Goal: Task Accomplishment & Management: Manage account settings

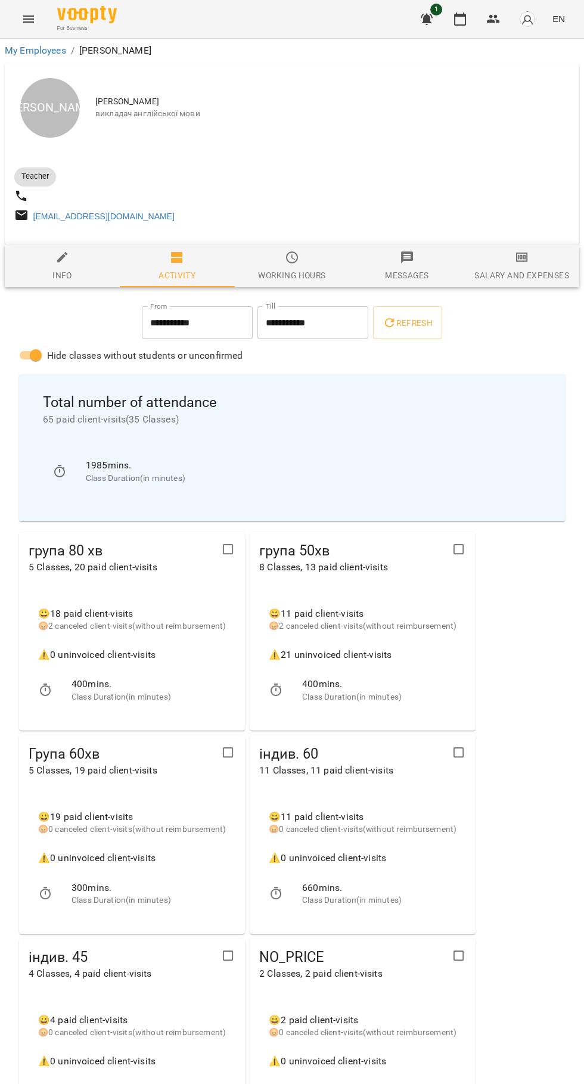
click at [461, 19] on icon "button" at bounding box center [460, 19] width 14 height 14
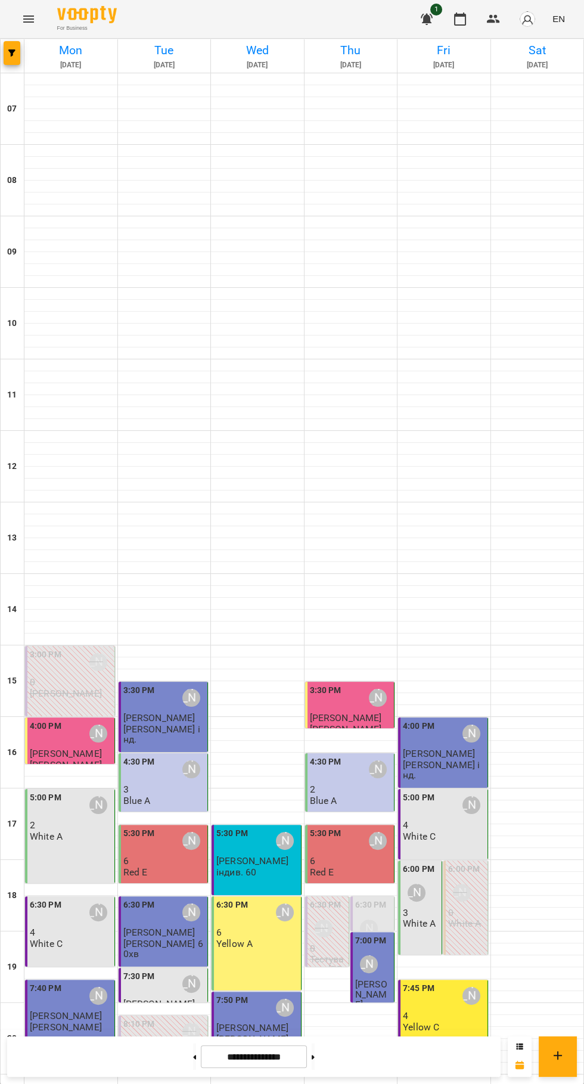
scroll to position [115, 0]
click at [315, 1066] on button at bounding box center [313, 1057] width 3 height 26
type input "**********"
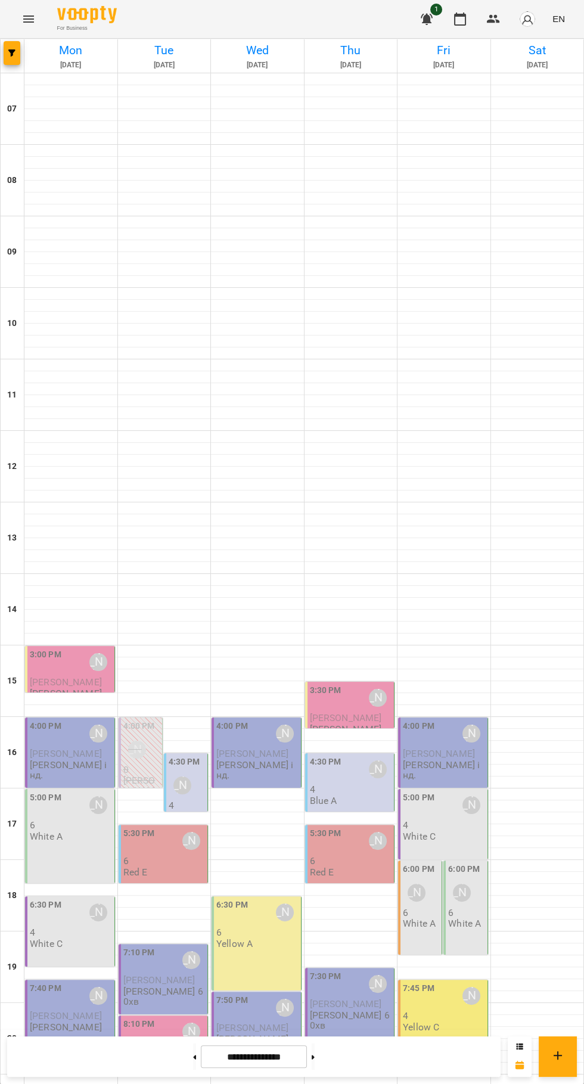
click at [77, 648] on div "3:00 PM [PERSON_NAME]" at bounding box center [71, 661] width 82 height 27
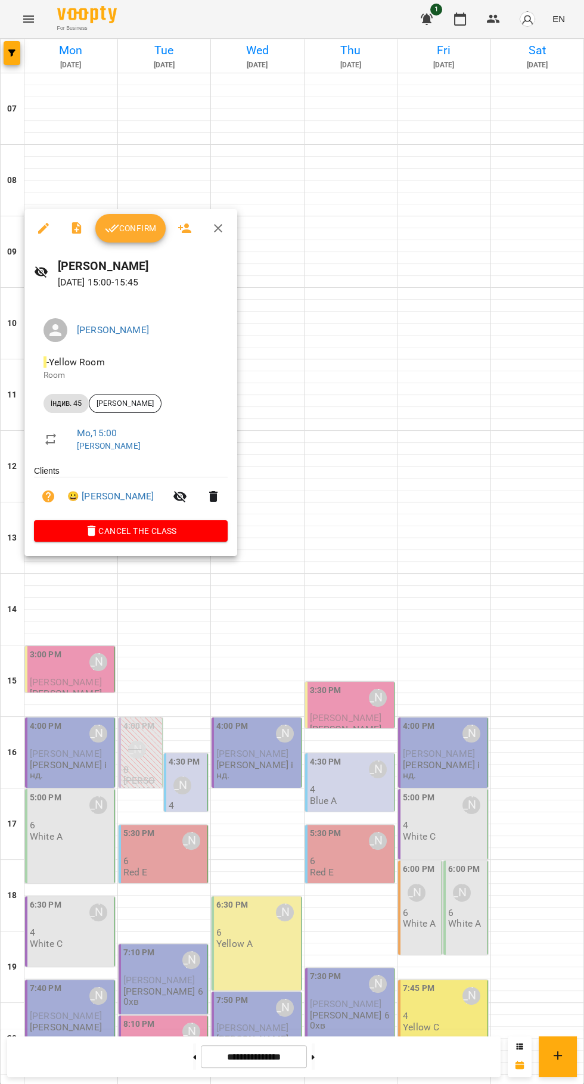
click at [111, 231] on icon "button" at bounding box center [112, 229] width 14 height 8
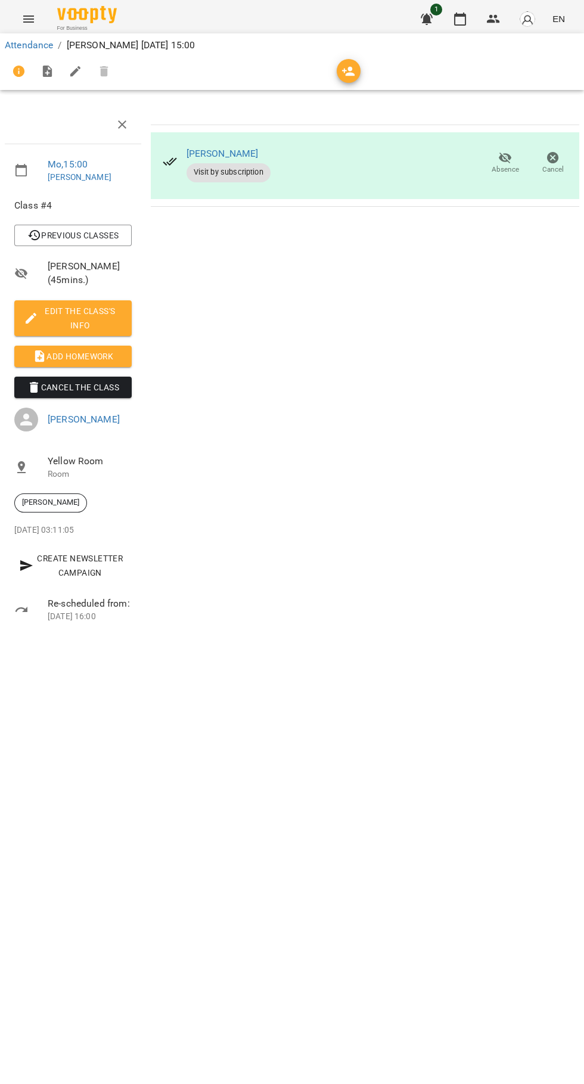
click at [102, 359] on span "Add Homework" at bounding box center [73, 356] width 98 height 14
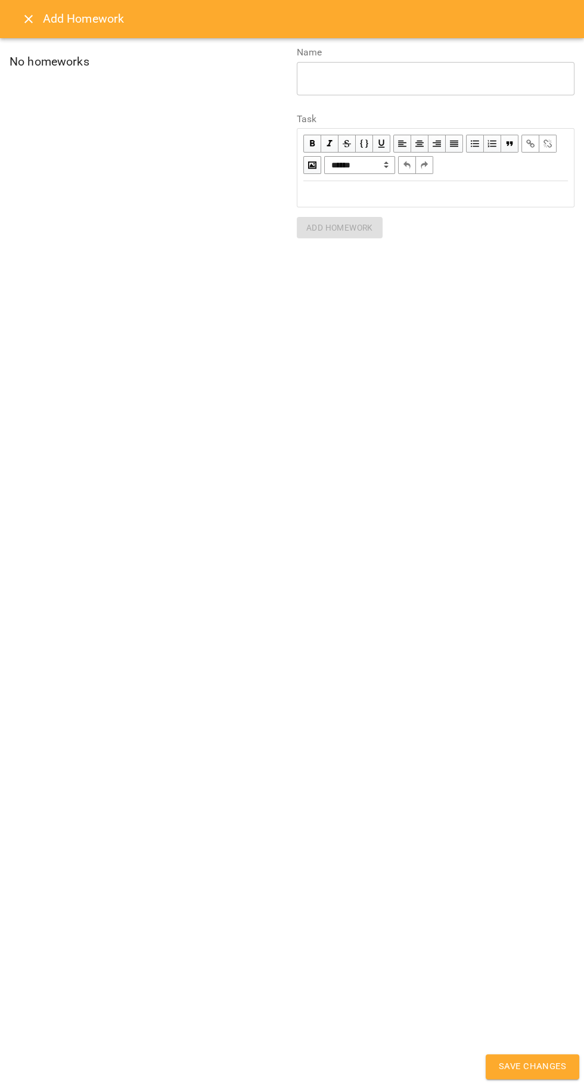
click at [483, 78] on textarea at bounding box center [435, 78] width 261 height 11
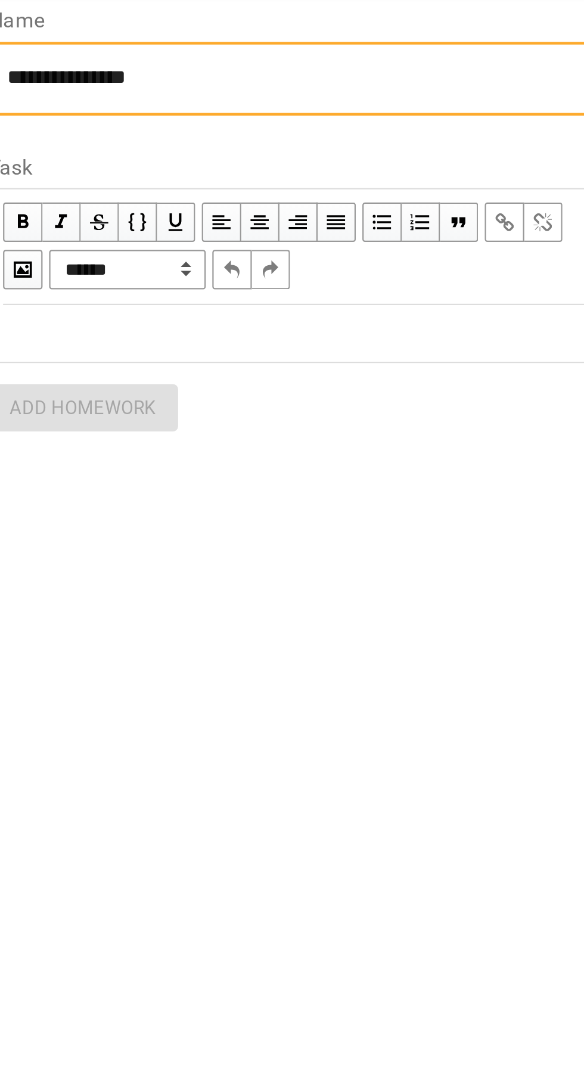
type textarea "**********"
click at [466, 193] on div "Edit text" at bounding box center [435, 194] width 265 height 14
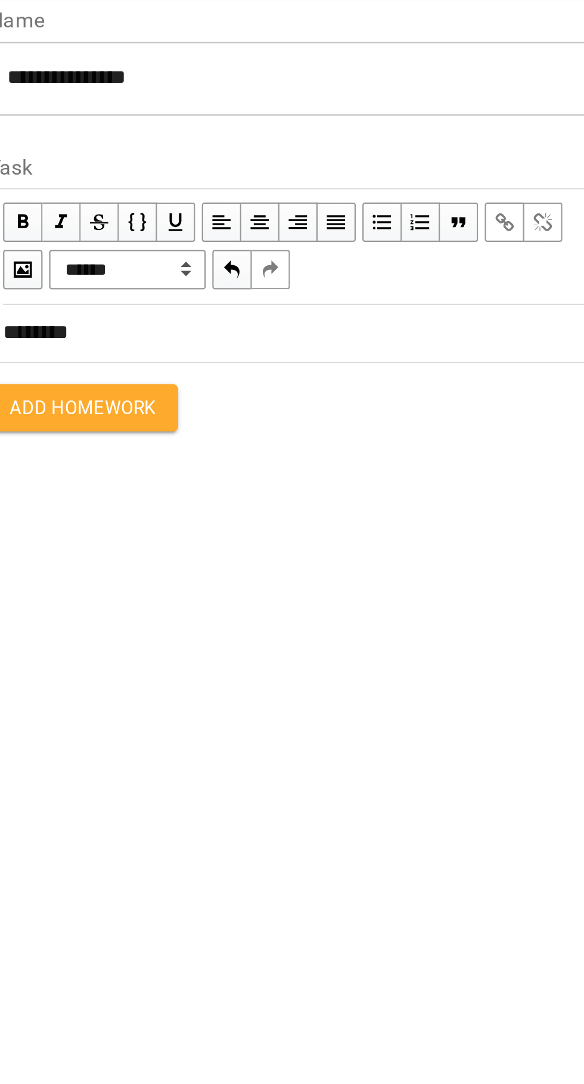
click at [381, 243] on div "**********" at bounding box center [292, 143] width 584 height 210
click at [350, 228] on span "Add Homework" at bounding box center [339, 228] width 67 height 14
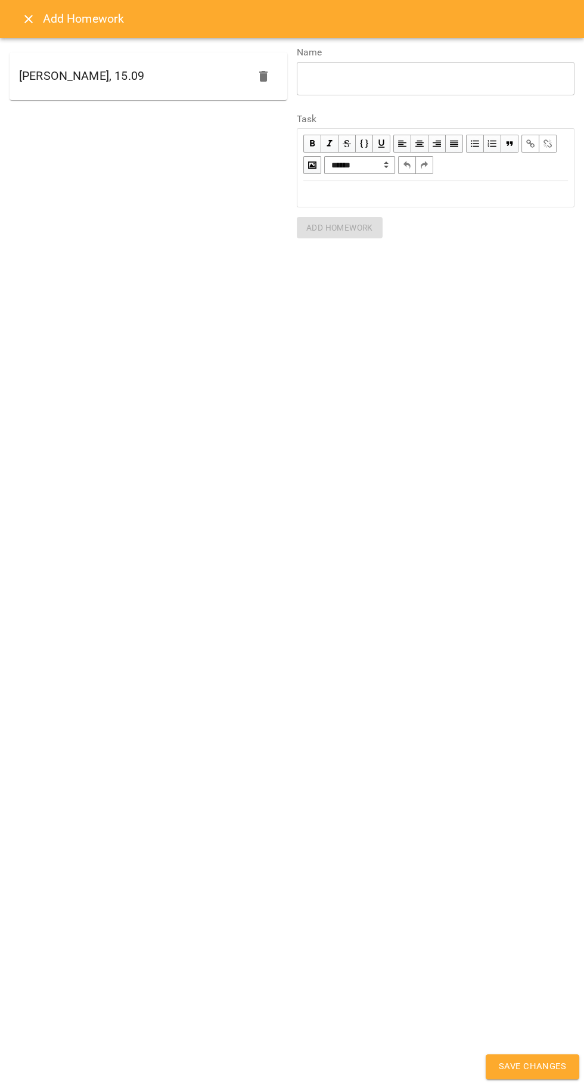
click at [539, 1063] on span "Save Changes" at bounding box center [532, 1066] width 67 height 15
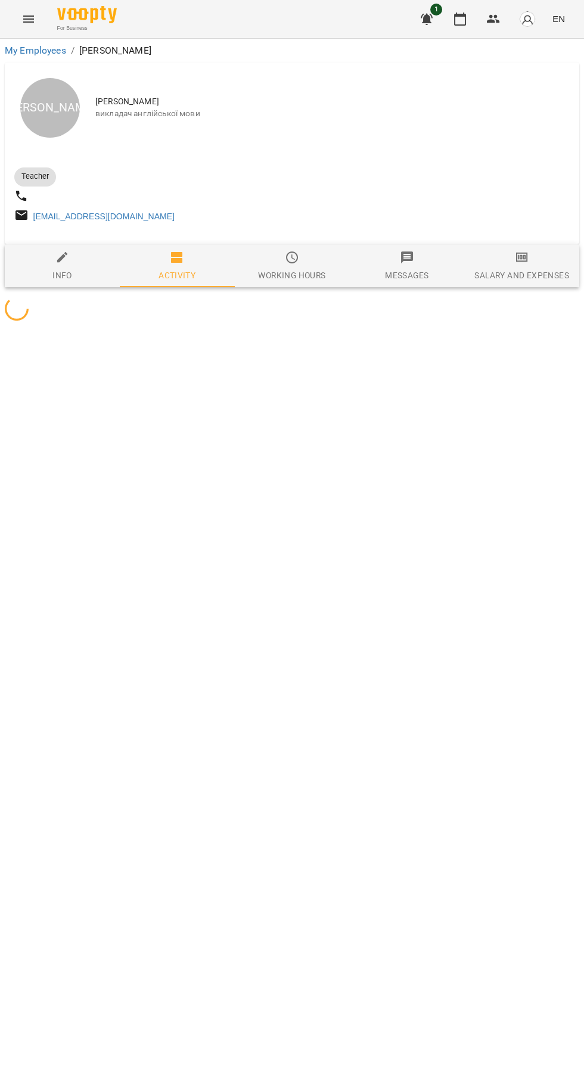
click at [463, 20] on icon "button" at bounding box center [460, 19] width 14 height 14
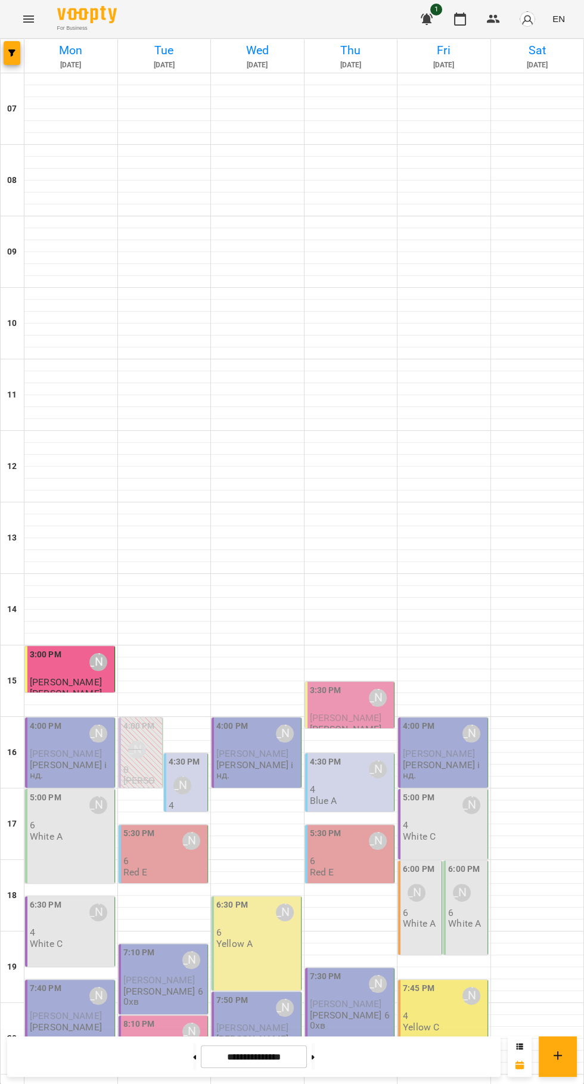
scroll to position [115, 0]
click at [67, 791] on div "5:00 PM Юлія Драгомощенко" at bounding box center [71, 804] width 82 height 27
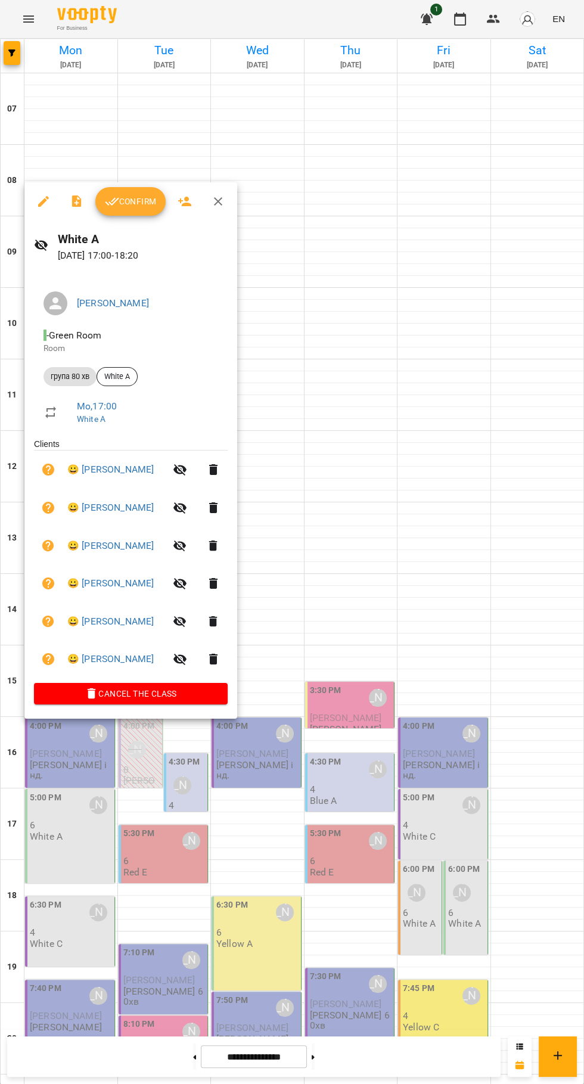
click at [423, 1015] on div at bounding box center [292, 542] width 584 height 1084
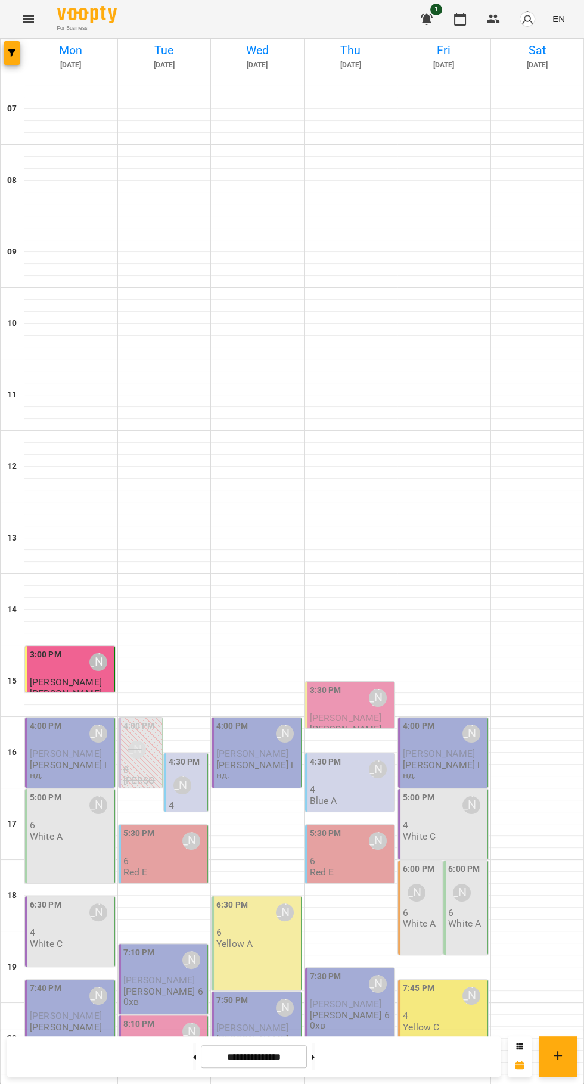
click at [54, 688] on p "[PERSON_NAME]" at bounding box center [66, 693] width 72 height 10
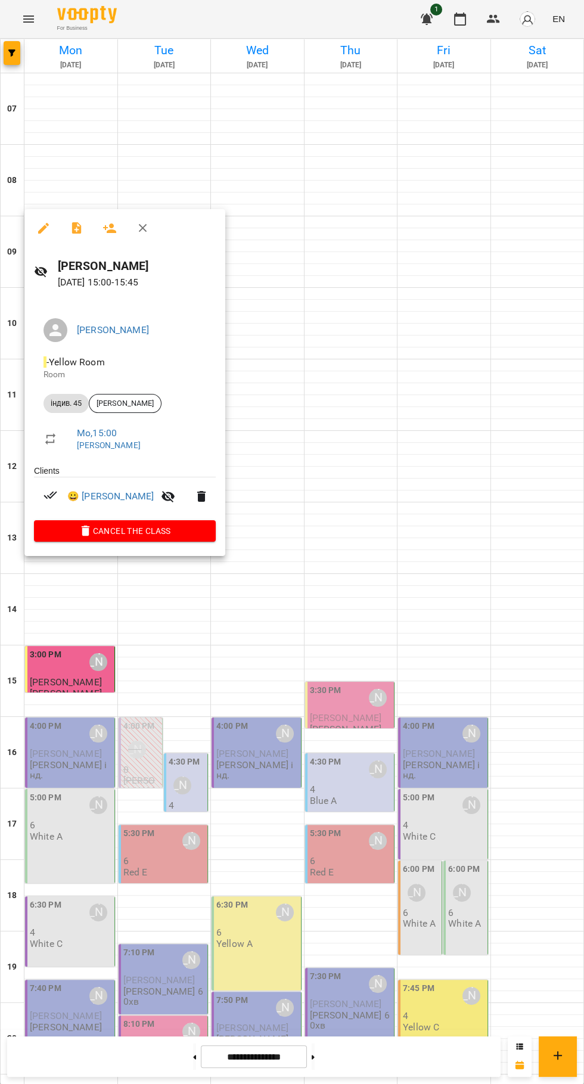
click at [72, 226] on icon "button" at bounding box center [77, 228] width 14 height 14
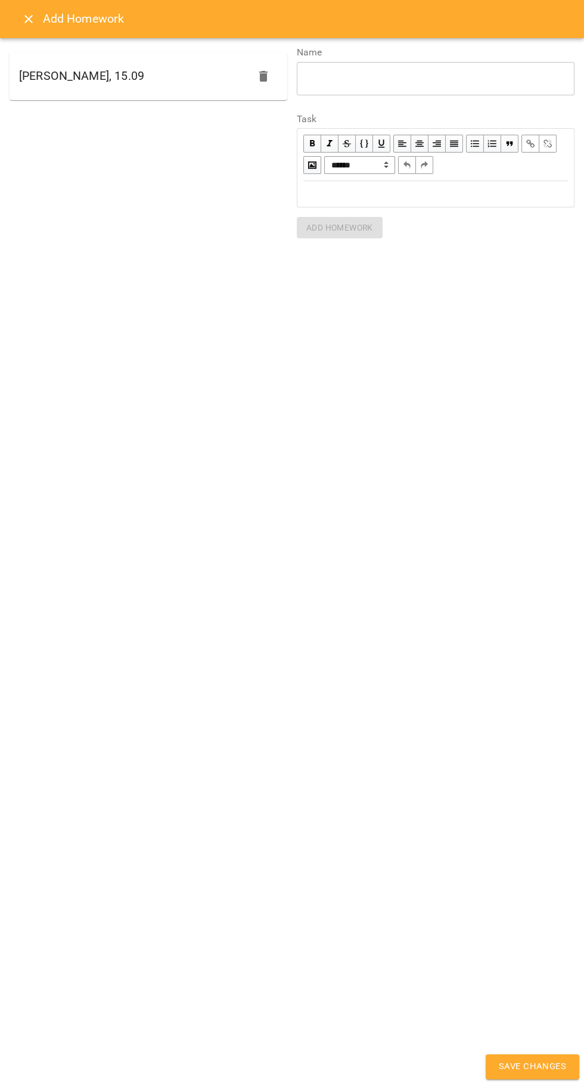
click at [28, 19] on icon "Close" at bounding box center [28, 19] width 8 height 8
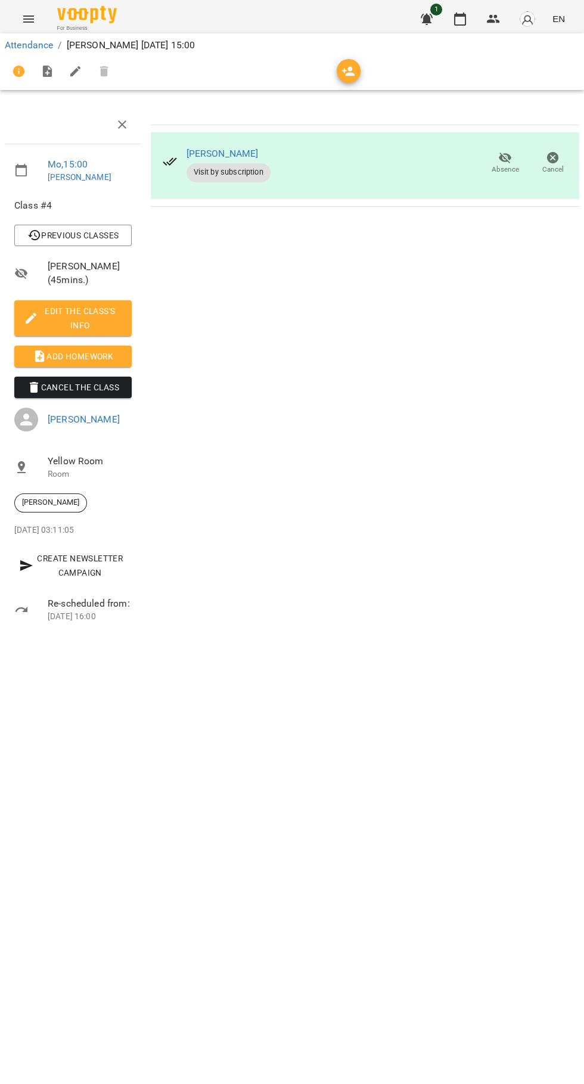
click at [73, 357] on span "Add Homework" at bounding box center [73, 356] width 98 height 14
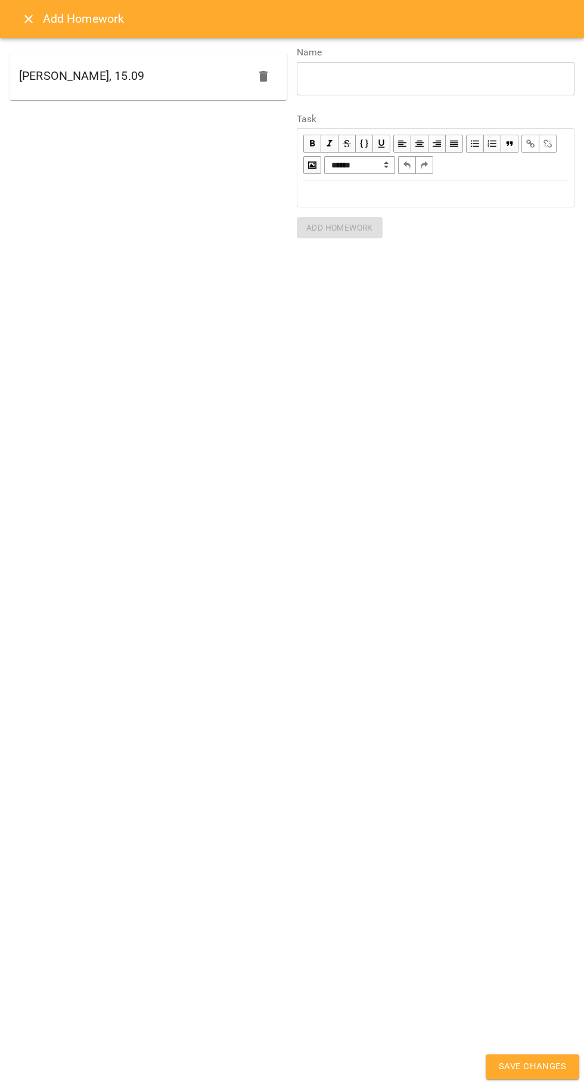
click at [322, 201] on div "Edit text" at bounding box center [435, 194] width 275 height 24
click at [70, 94] on div "[PERSON_NAME], 15.09" at bounding box center [149, 76] width 278 height 48
type textarea "**********"
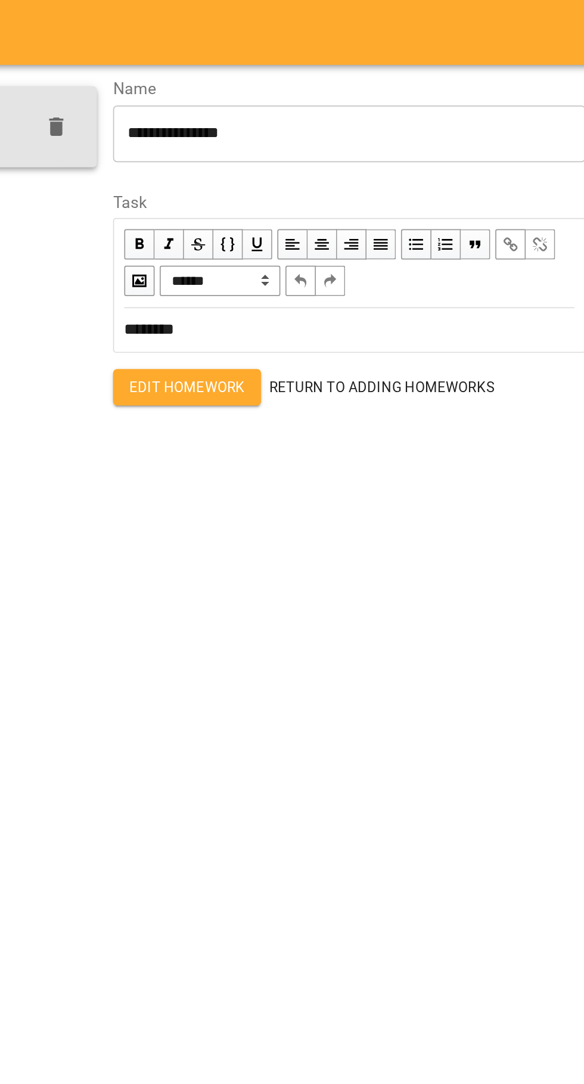
click at [257, 78] on icon "button" at bounding box center [263, 74] width 14 height 14
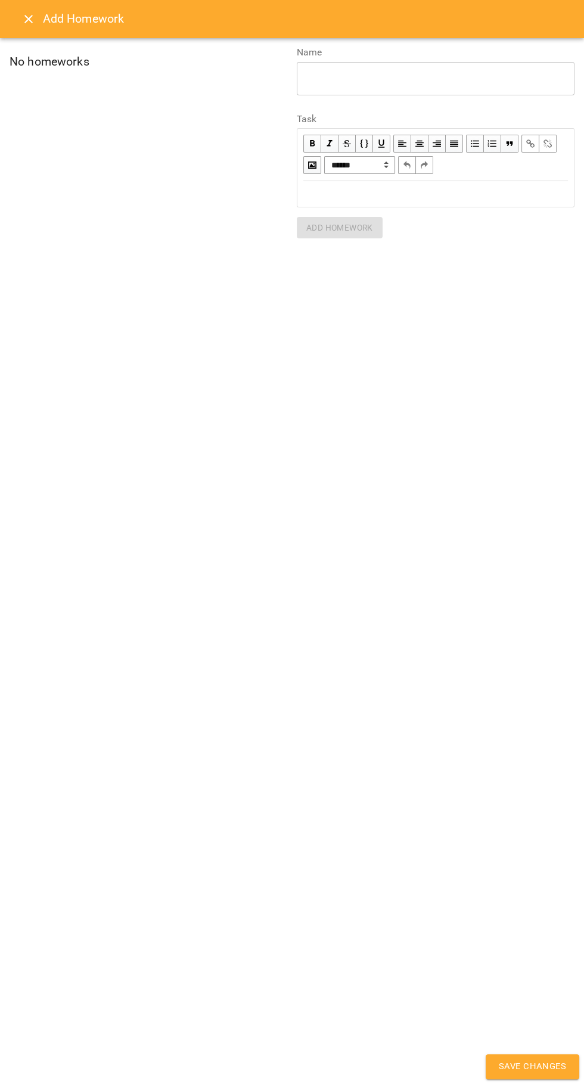
click at [42, 76] on div "No homeworks" at bounding box center [149, 143] width 278 height 191
click at [28, 19] on icon "Close" at bounding box center [28, 19] width 8 height 8
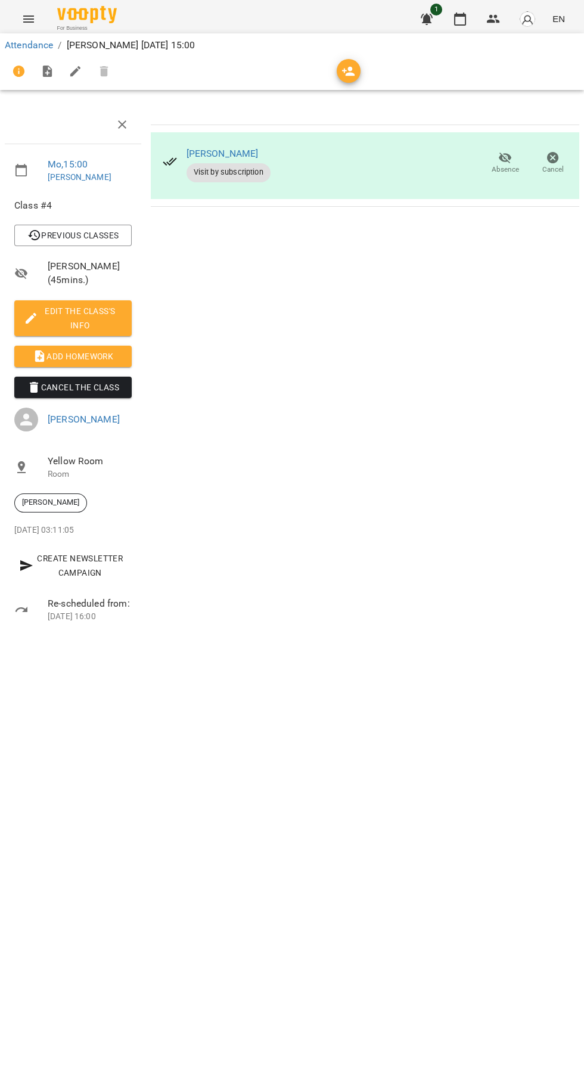
click at [85, 356] on span "Add Homework" at bounding box center [73, 356] width 98 height 14
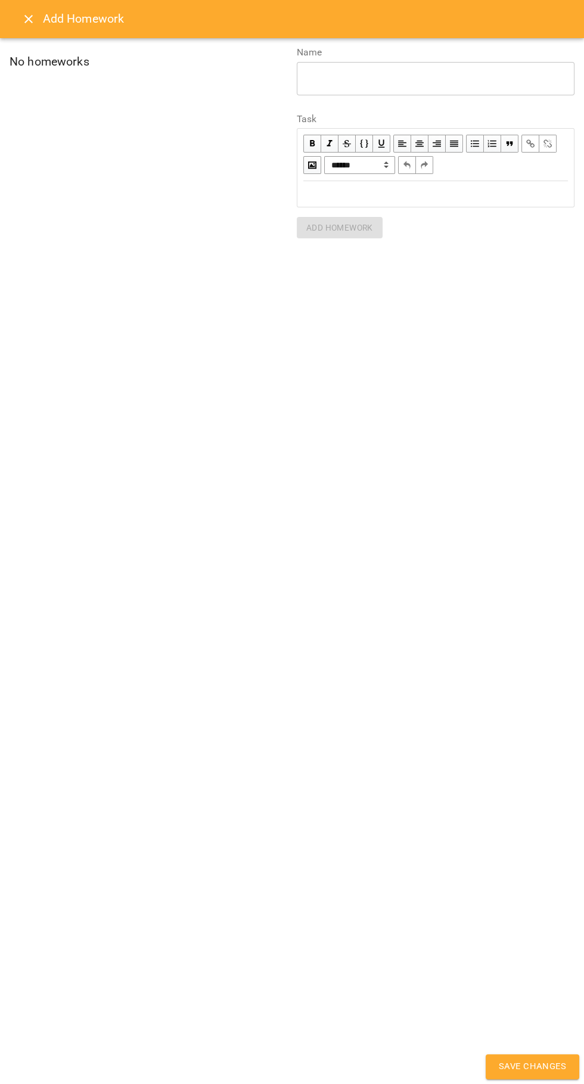
click at [28, 19] on icon "Close" at bounding box center [28, 19] width 8 height 8
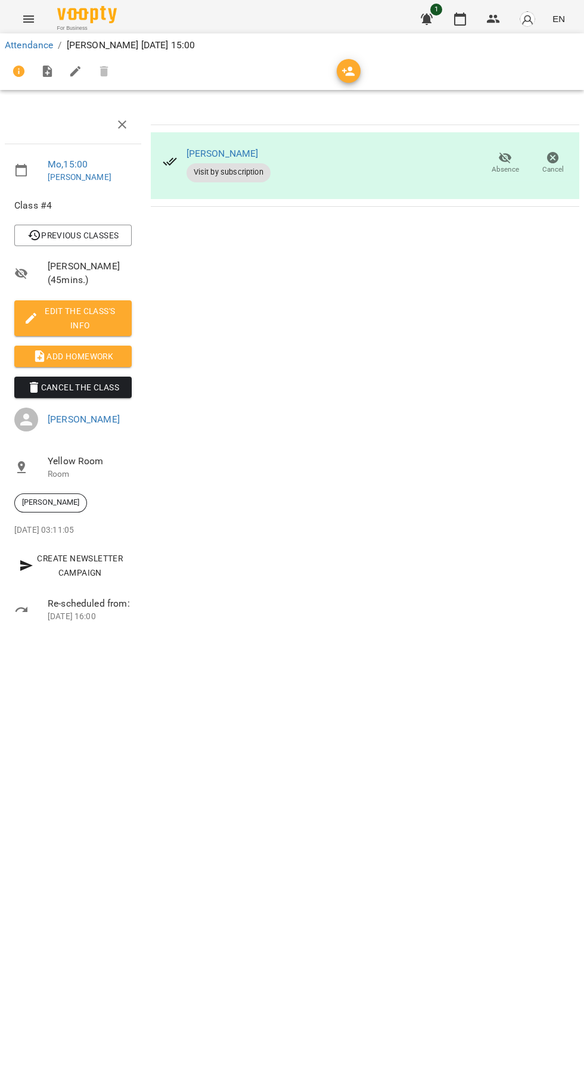
click at [85, 353] on span "Add Homework" at bounding box center [73, 356] width 98 height 14
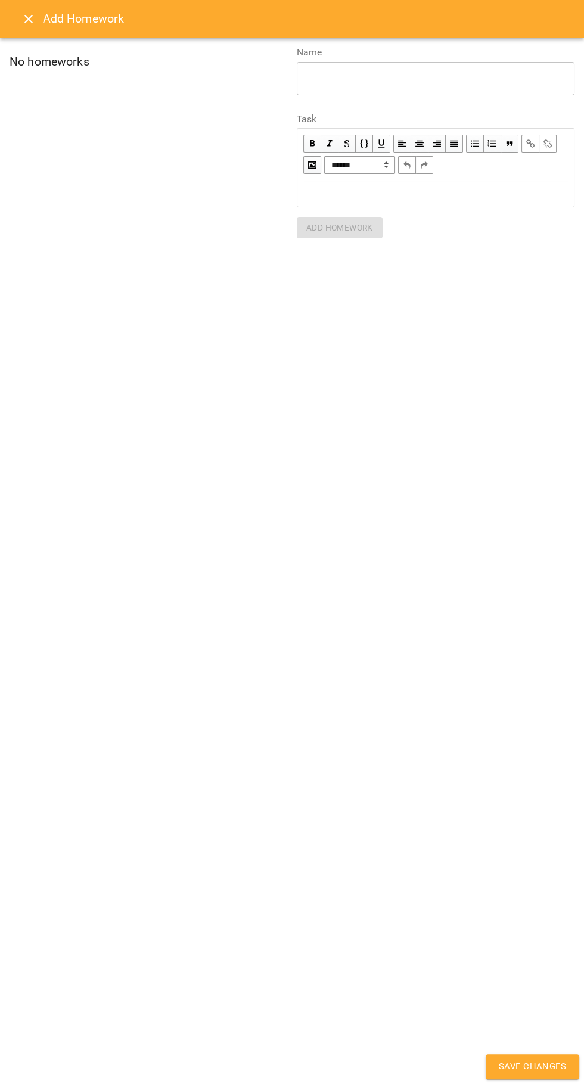
click at [32, 27] on button "Close" at bounding box center [28, 19] width 29 height 29
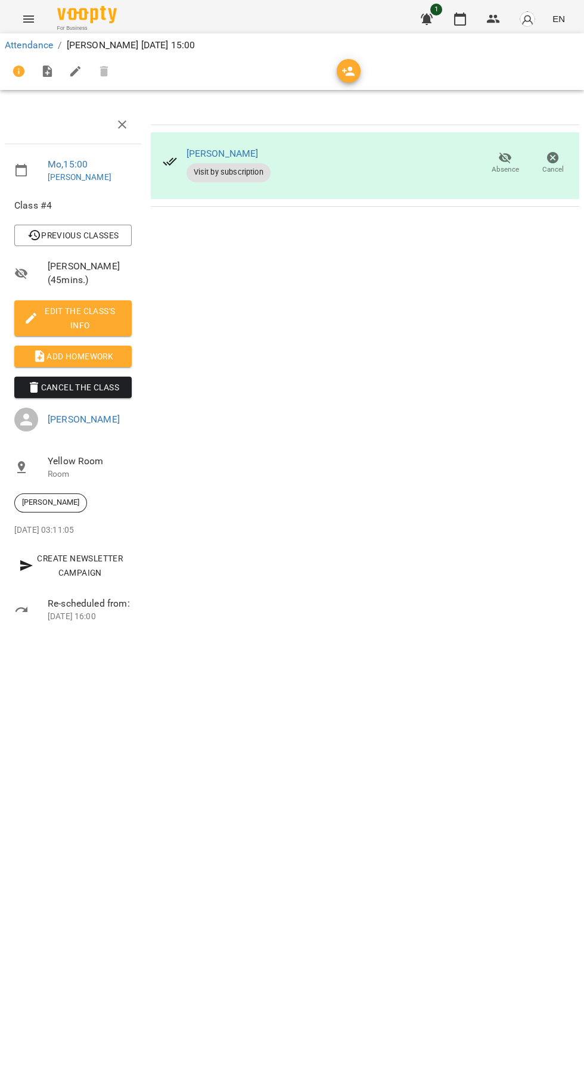
click at [66, 360] on span "Add Homework" at bounding box center [73, 356] width 98 height 14
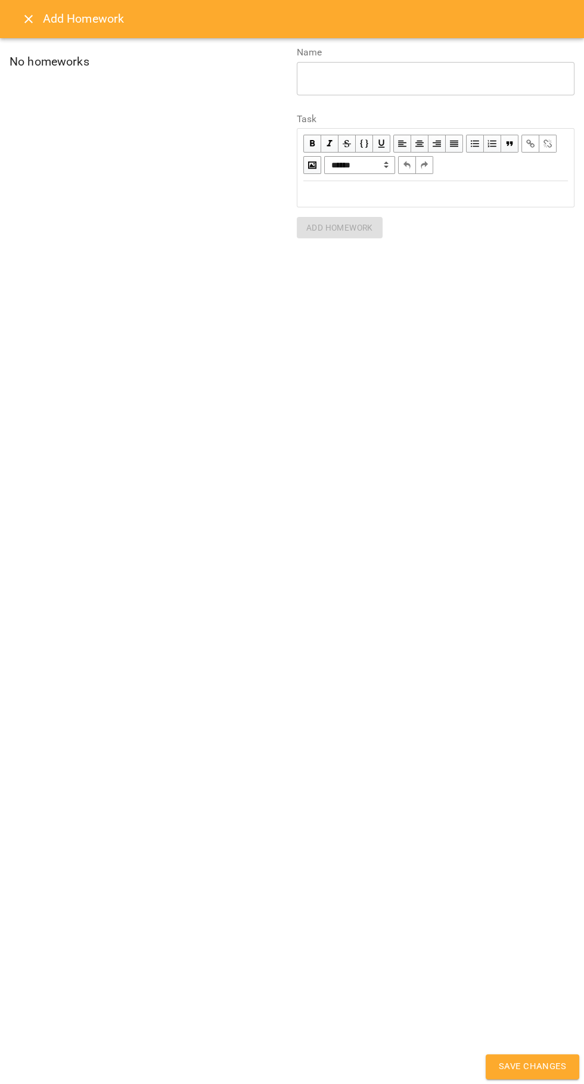
click at [28, 20] on icon "Close" at bounding box center [28, 19] width 14 height 14
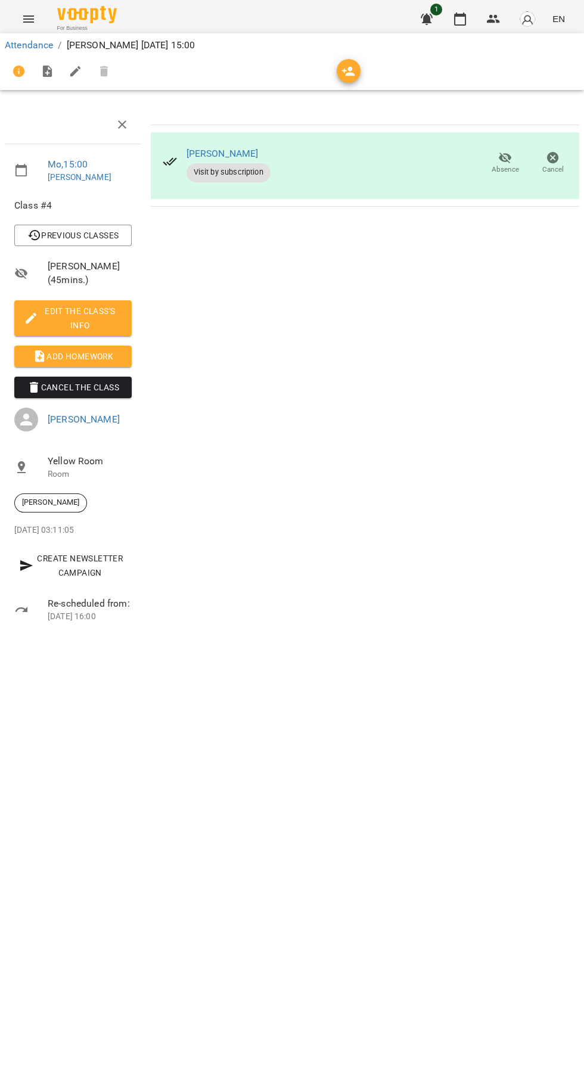
click at [77, 356] on span "Add Homework" at bounding box center [73, 356] width 98 height 14
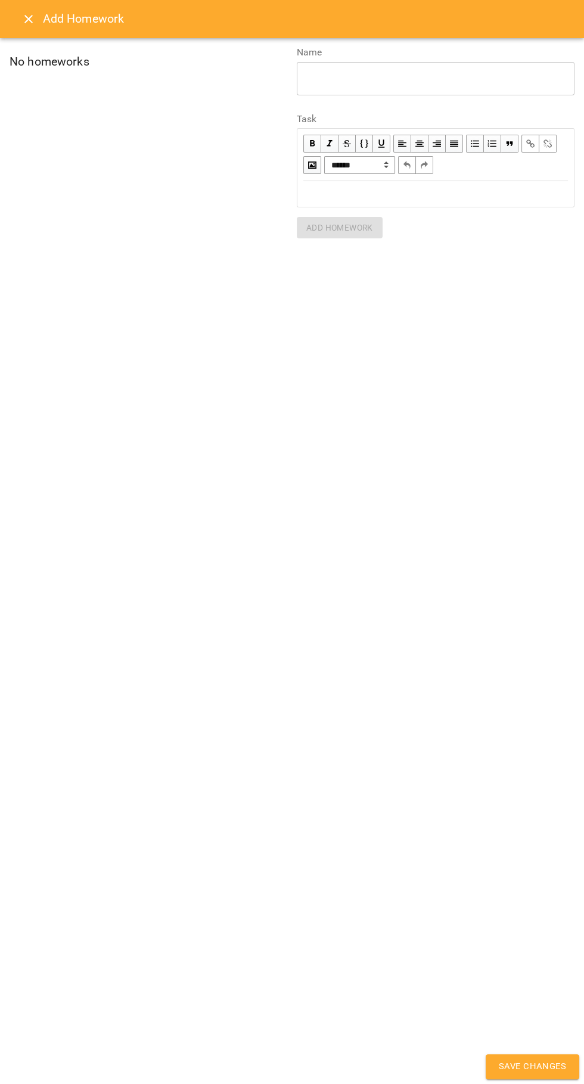
click at [337, 201] on div "Edit text" at bounding box center [435, 194] width 275 height 24
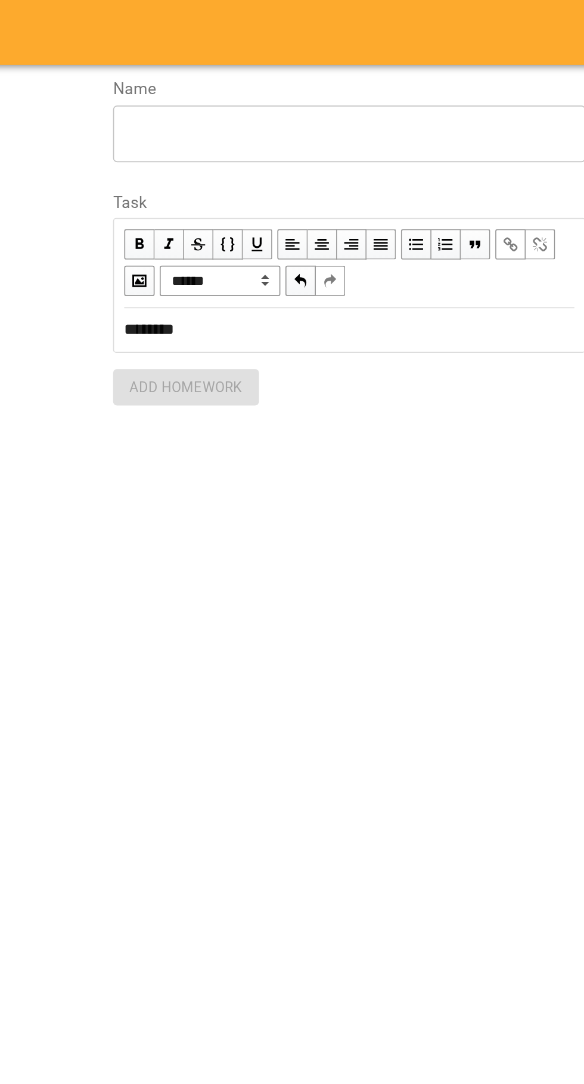
click at [313, 83] on textarea at bounding box center [435, 78] width 261 height 11
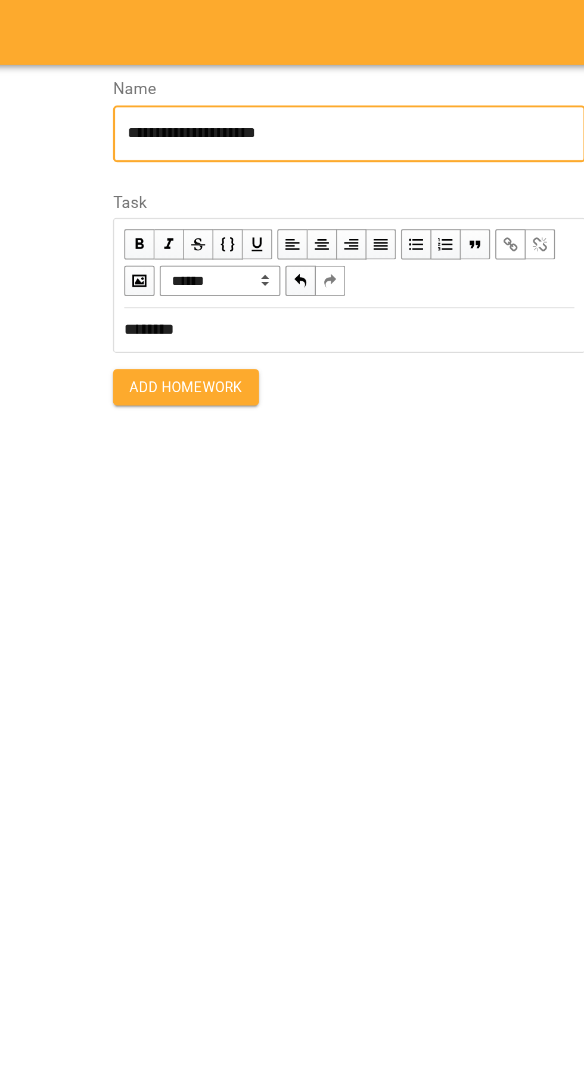
type textarea "**********"
click at [320, 230] on span "Add Homework" at bounding box center [339, 228] width 67 height 14
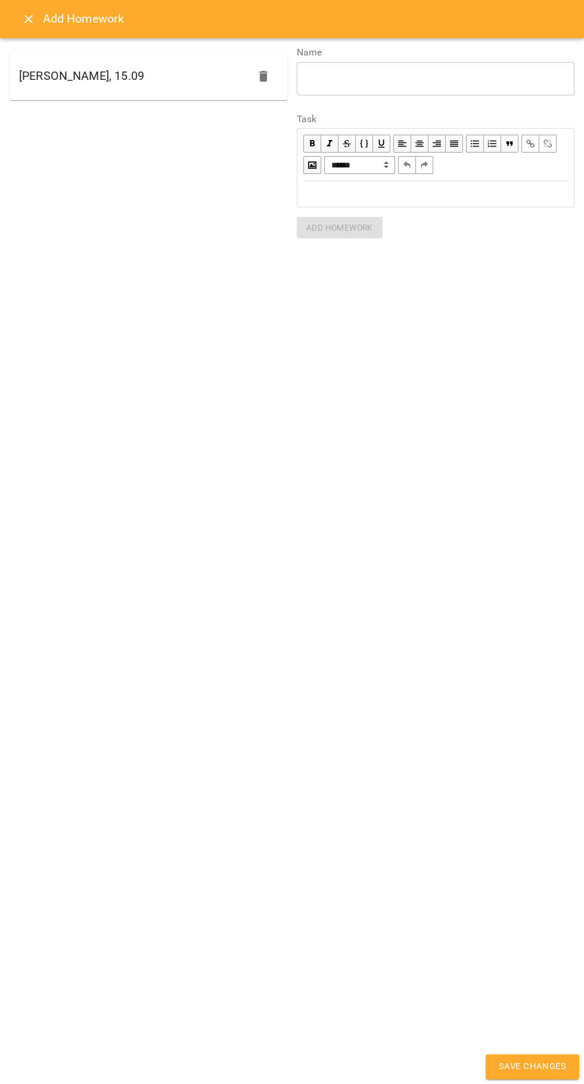
click at [524, 1066] on span "Save Changes" at bounding box center [532, 1066] width 67 height 15
click at [544, 1066] on span "Save Changes" at bounding box center [532, 1066] width 67 height 15
click at [99, 97] on div "Коробков Кирил, 15.09" at bounding box center [149, 76] width 278 height 48
type textarea "**********"
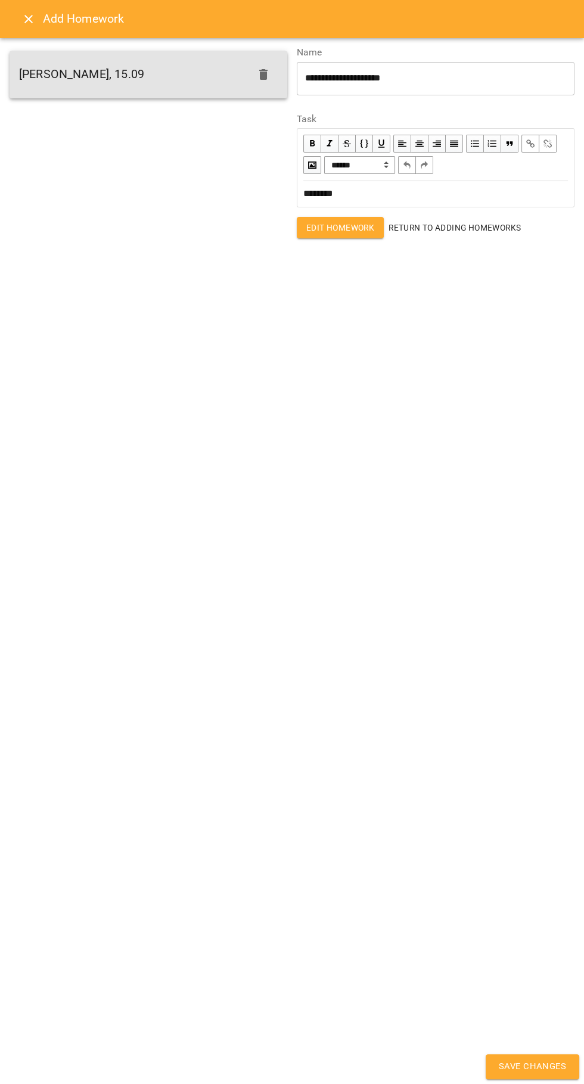
click at [536, 1059] on span "Save Changes" at bounding box center [532, 1066] width 67 height 15
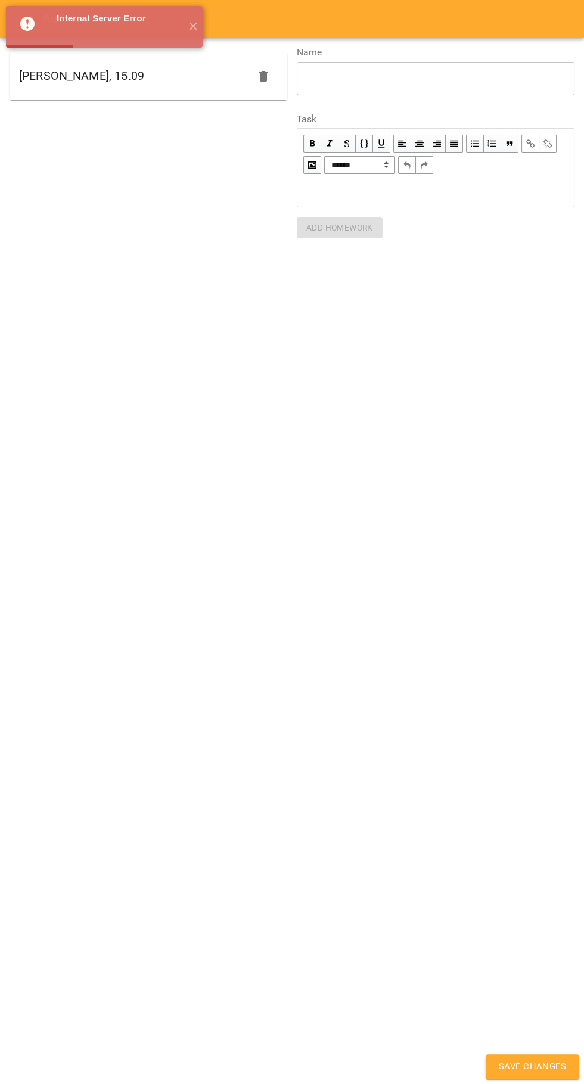
click at [86, 90] on div "Коробков Кирил, 15.09" at bounding box center [149, 76] width 278 height 48
type textarea "**********"
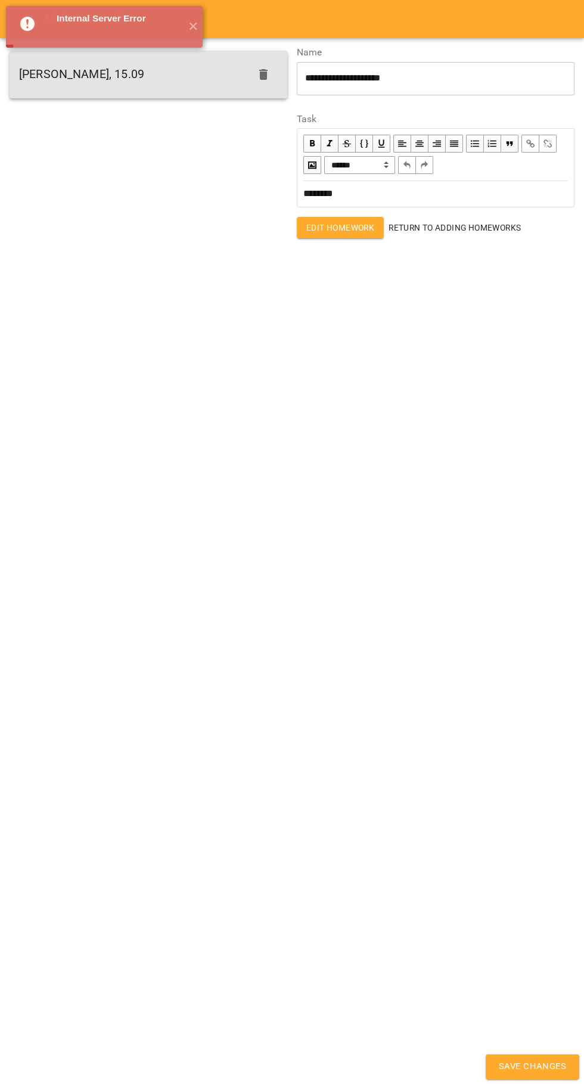
click at [545, 1066] on span "Save Changes" at bounding box center [532, 1066] width 67 height 15
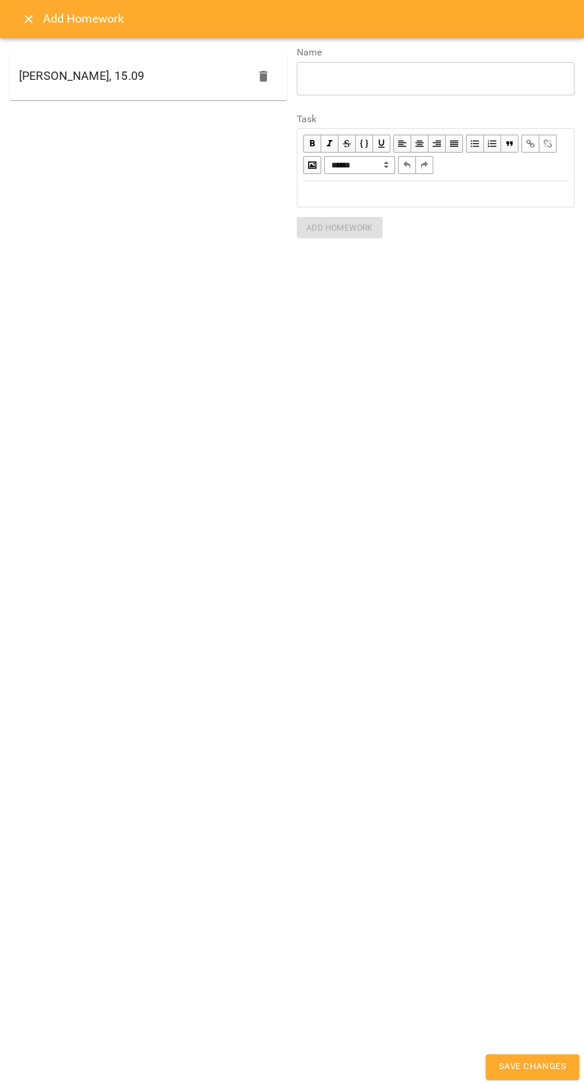
click at [82, 96] on div "Коробков Кирил, 15.09" at bounding box center [149, 76] width 278 height 48
type textarea "**********"
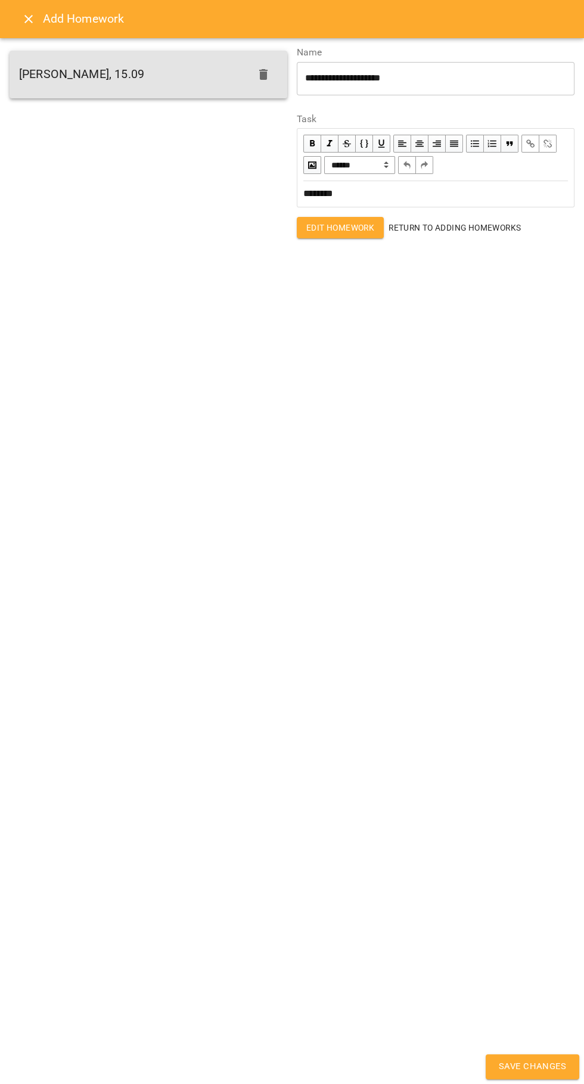
click at [543, 1066] on span "Save Changes" at bounding box center [532, 1066] width 67 height 15
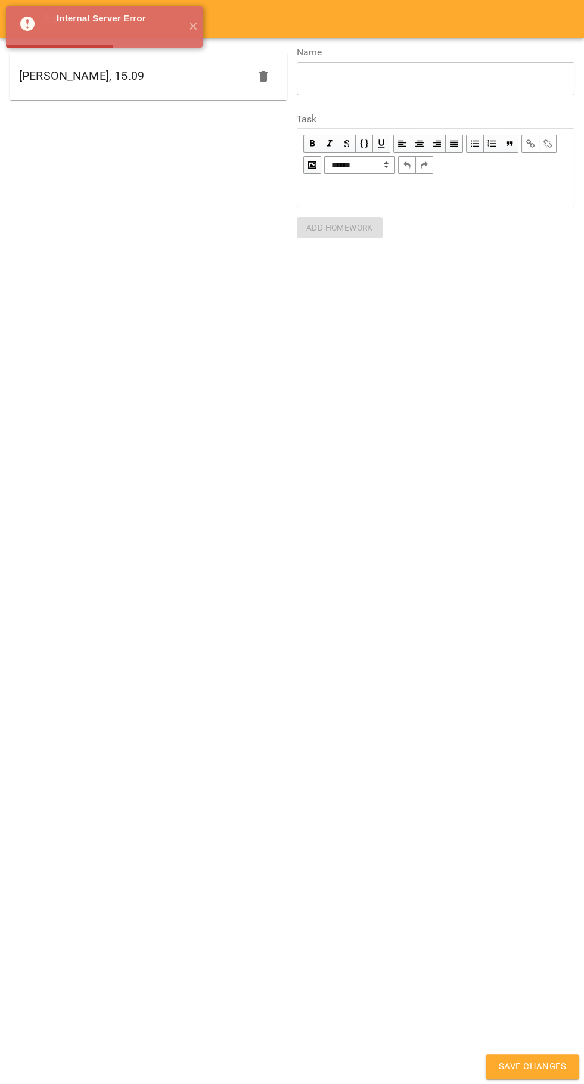
click at [538, 1067] on span "Save Changes" at bounding box center [532, 1066] width 67 height 15
click at [46, 98] on ul "Коробков Кирил, 15.09" at bounding box center [149, 81] width 278 height 67
click at [155, 69] on div "Коробков Кирил, 15.09" at bounding box center [149, 76] width 278 height 48
type textarea "**********"
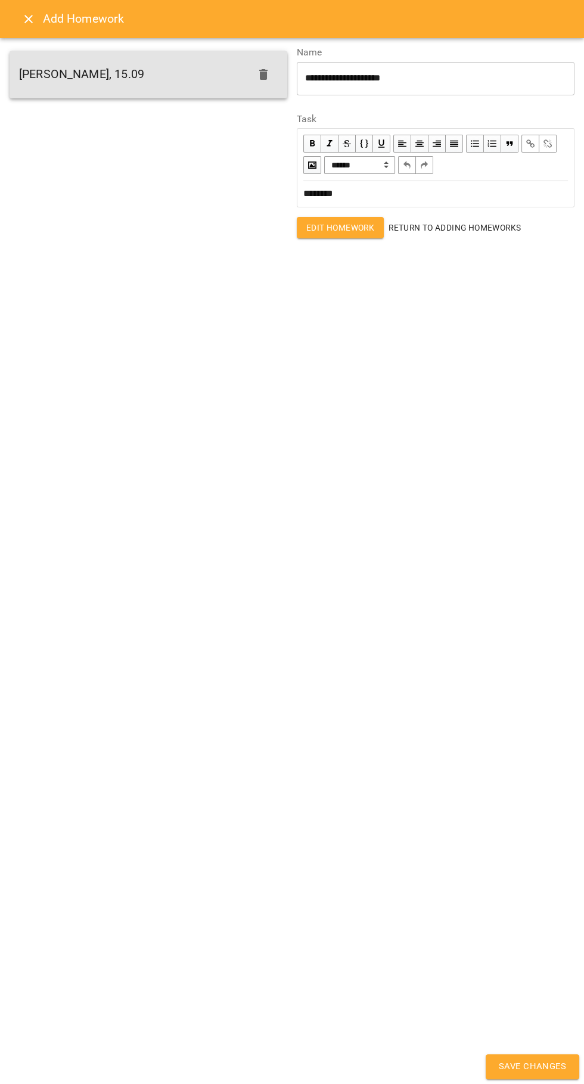
click at [535, 1067] on span "Save Changes" at bounding box center [532, 1066] width 67 height 15
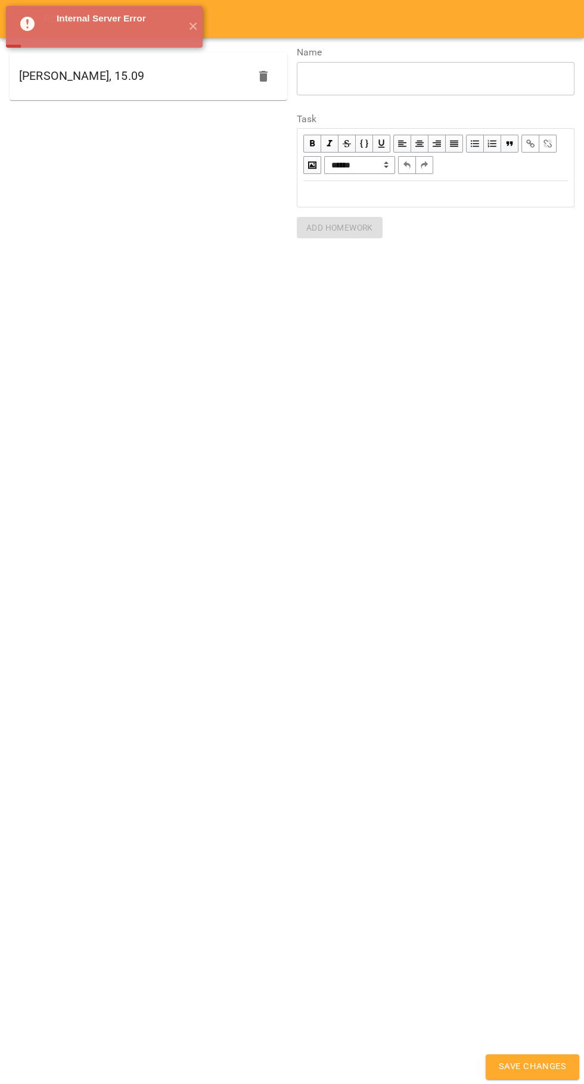
click at [538, 1064] on span "Save Changes" at bounding box center [532, 1066] width 67 height 15
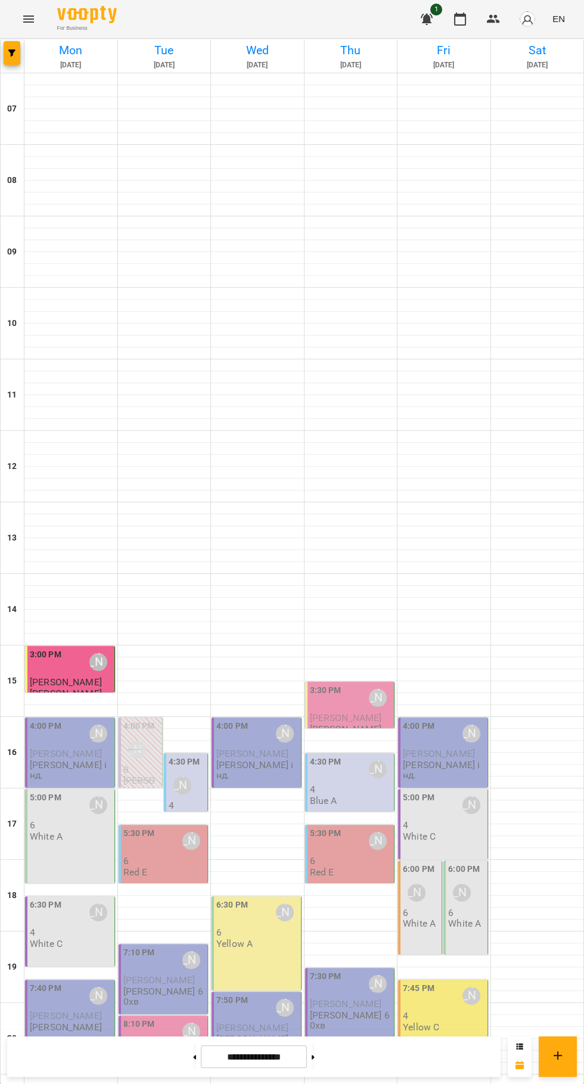
click at [63, 679] on span "[PERSON_NAME]" at bounding box center [66, 681] width 72 height 11
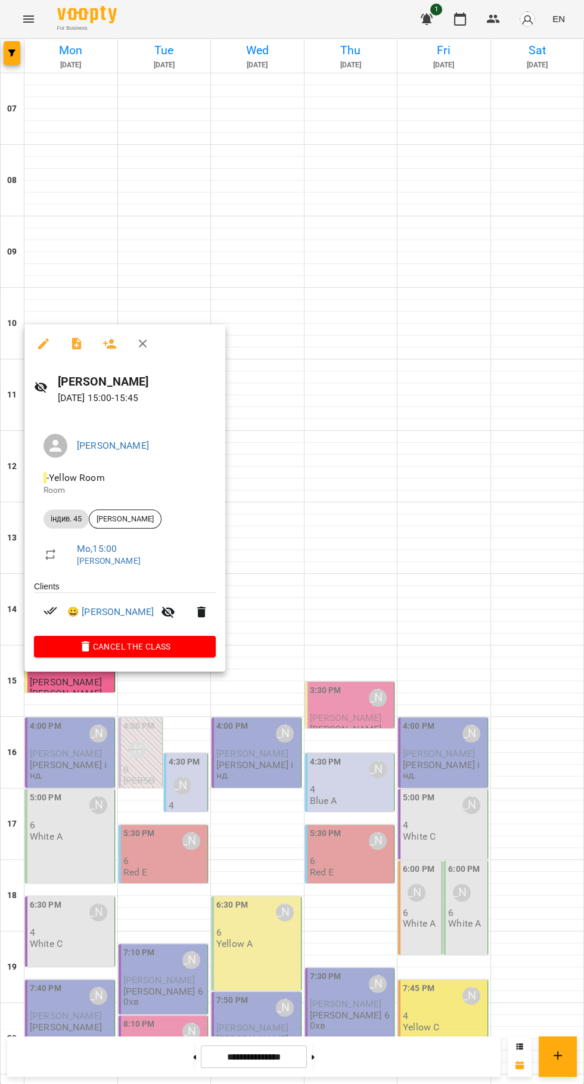
click at [70, 348] on icon "button" at bounding box center [77, 344] width 14 height 14
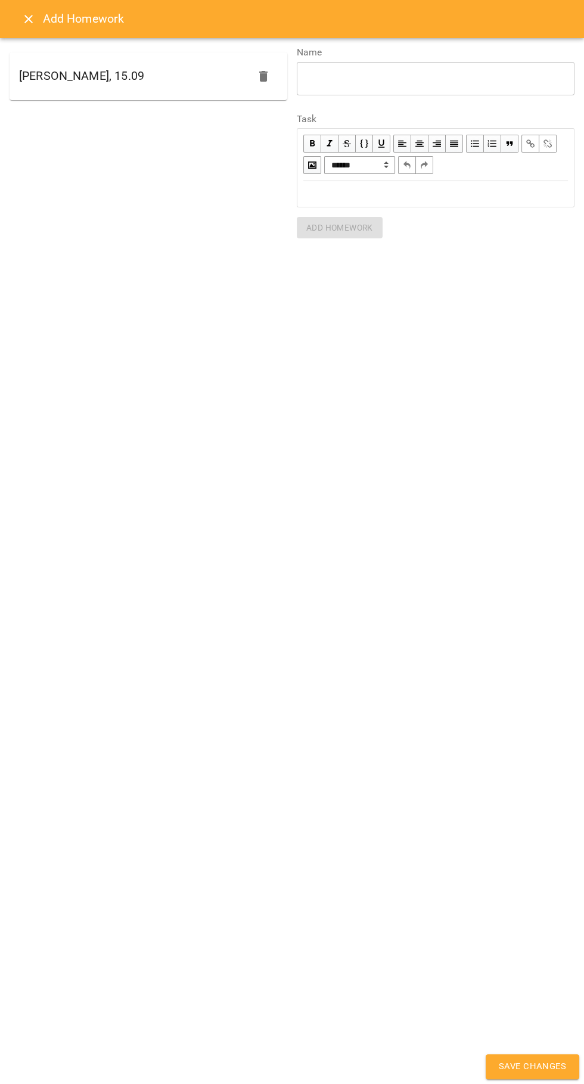
click at [61, 90] on div "[PERSON_NAME], 15.09" at bounding box center [149, 76] width 278 height 48
type textarea "**********"
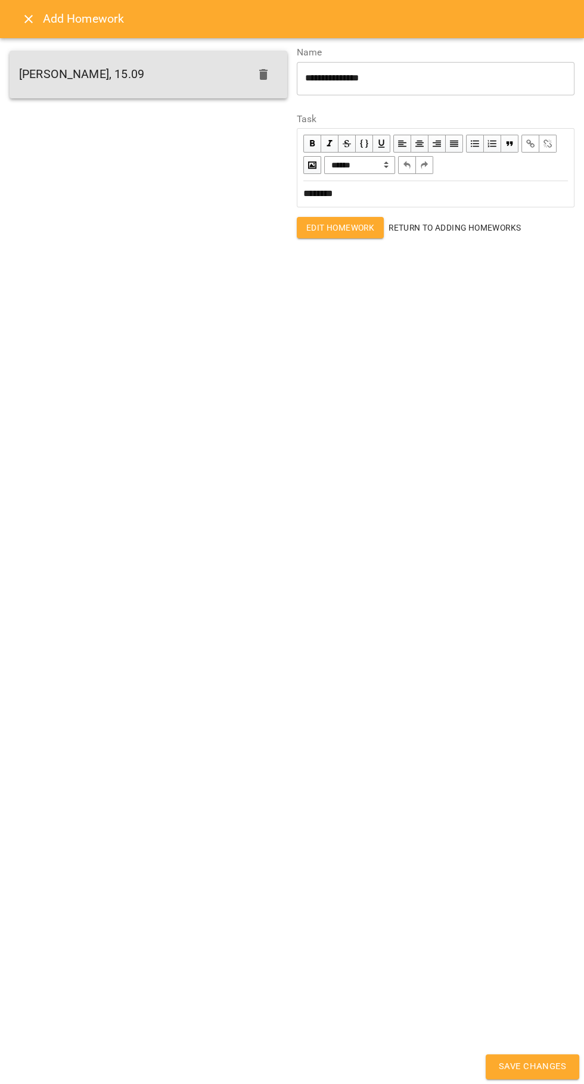
click at [521, 1063] on span "Save Changes" at bounding box center [532, 1066] width 67 height 15
